Goal: Navigation & Orientation: Find specific page/section

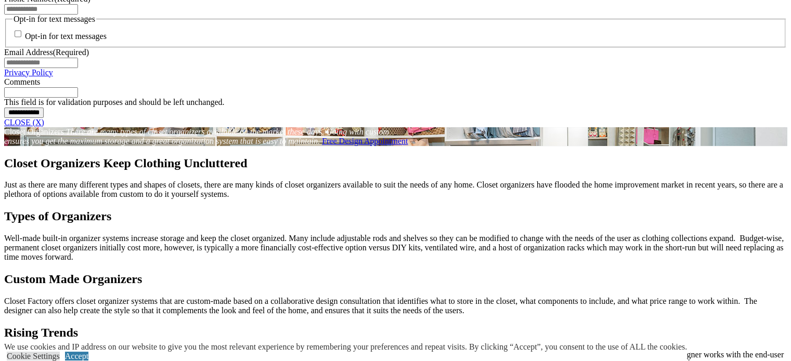
scroll to position [842, 0]
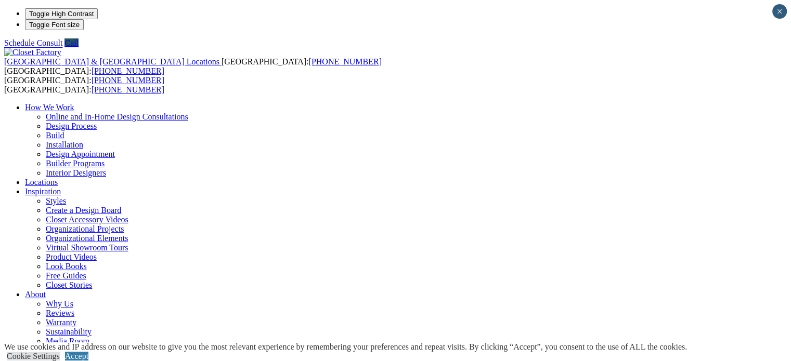
click at [88, 352] on link "Accept" at bounding box center [76, 356] width 23 height 9
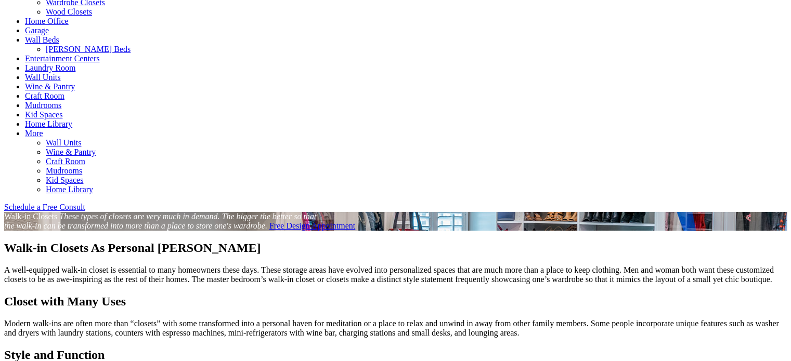
scroll to position [520, 0]
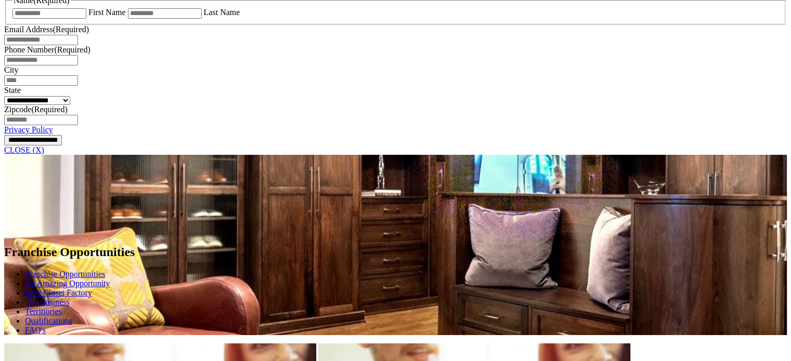
scroll to position [728, 0]
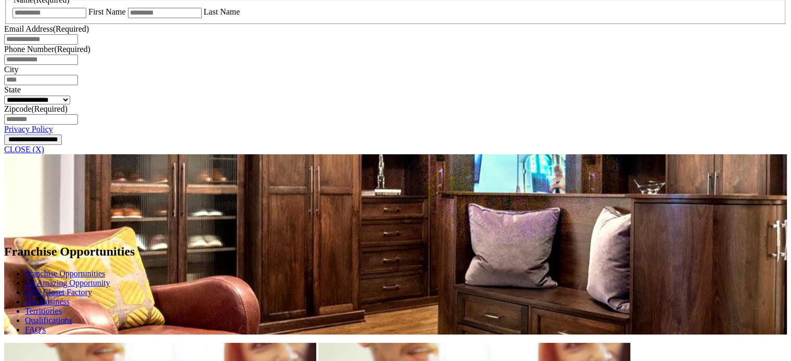
click at [92, 297] on link "Why Closet Factory" at bounding box center [58, 292] width 67 height 9
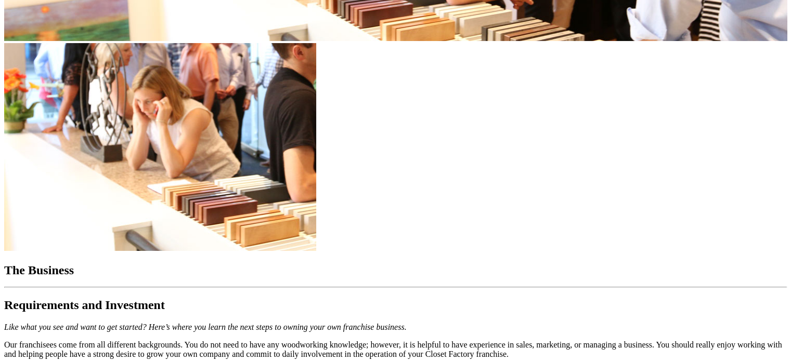
scroll to position [3851, 0]
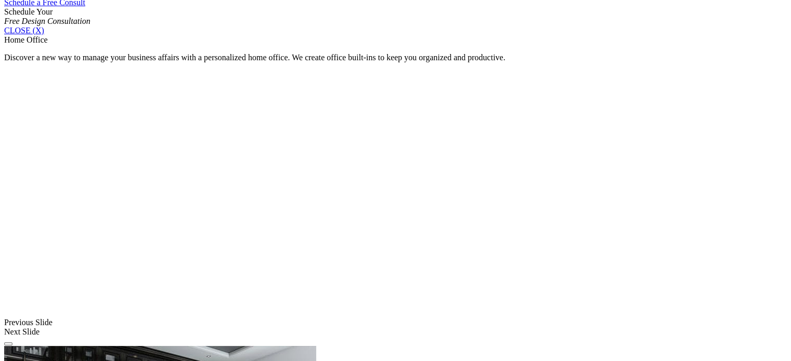
scroll to position [711, 0]
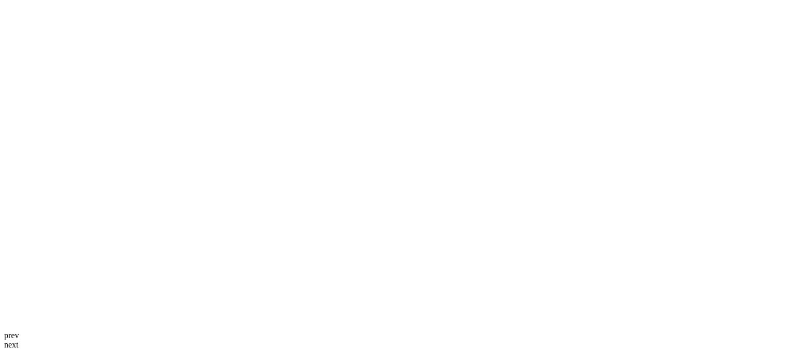
scroll to position [2548, 0]
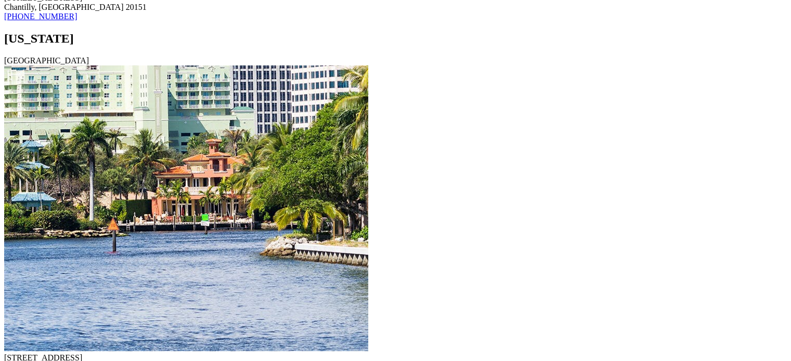
scroll to position [6357, 0]
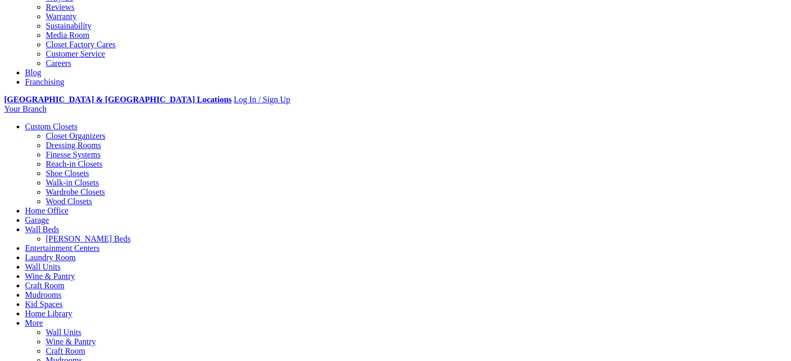
scroll to position [312, 0]
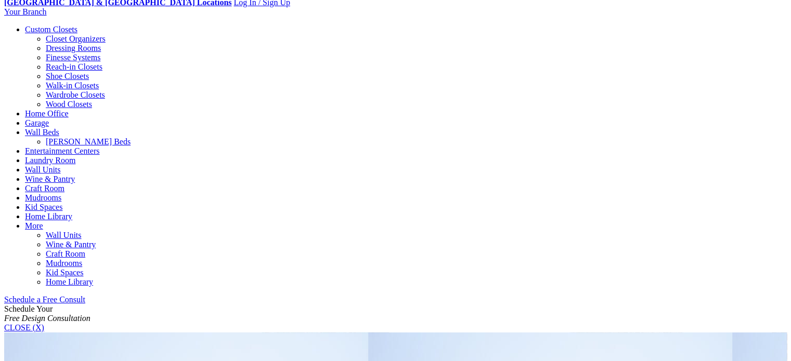
scroll to position [416, 0]
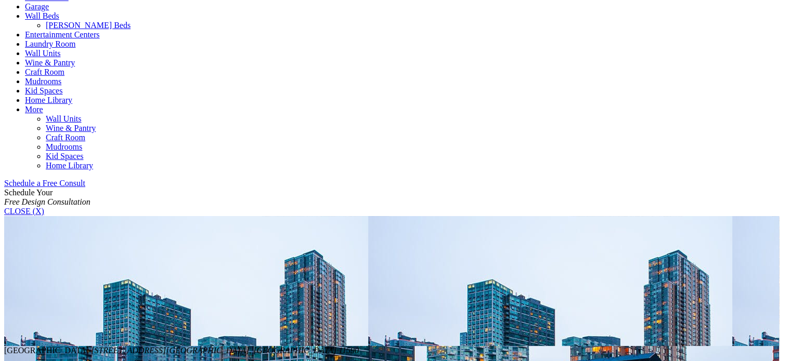
scroll to position [572, 0]
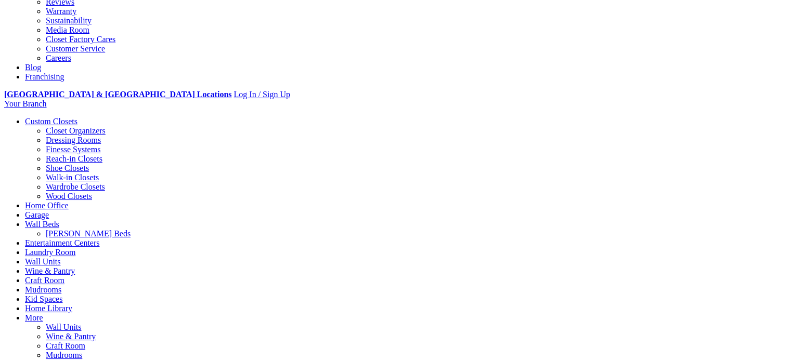
scroll to position [312, 0]
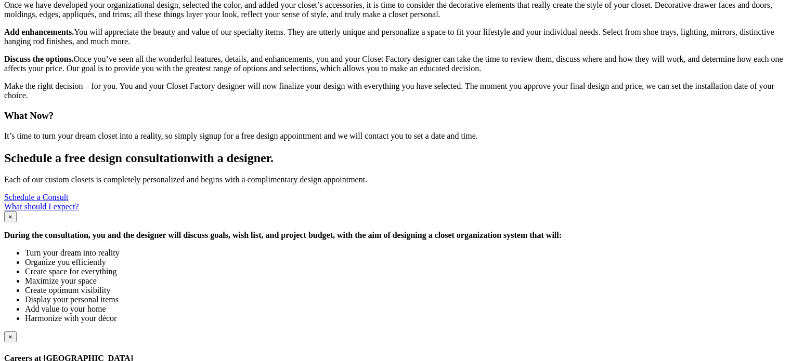
scroll to position [1184, 0]
